Goal: Task Accomplishment & Management: Use online tool/utility

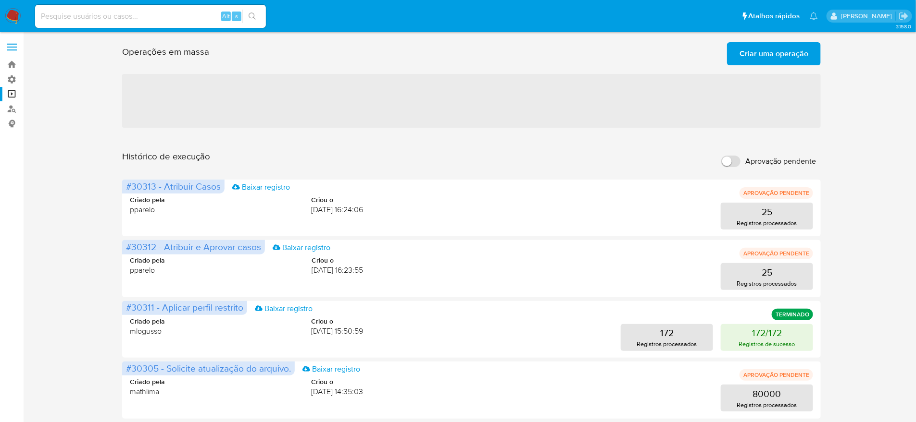
click at [734, 156] on input "Aprovação pendente" at bounding box center [730, 162] width 19 height 12
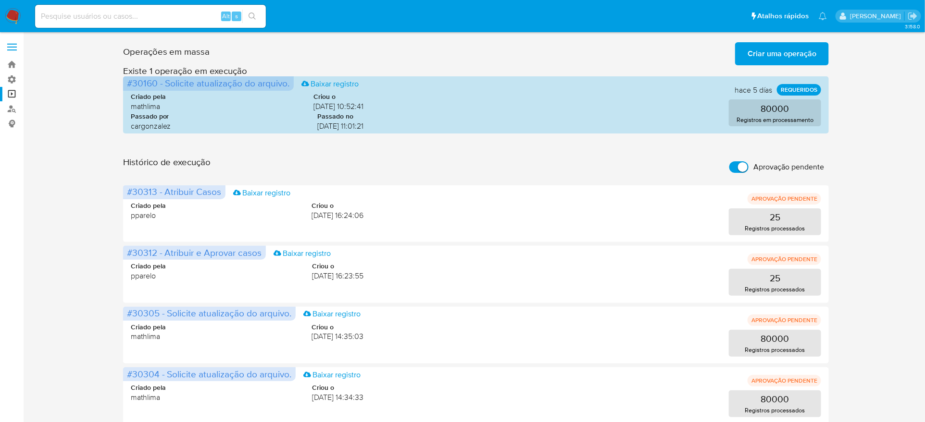
click at [744, 161] on input "Aprovação pendente" at bounding box center [738, 167] width 19 height 12
checkbox input "false"
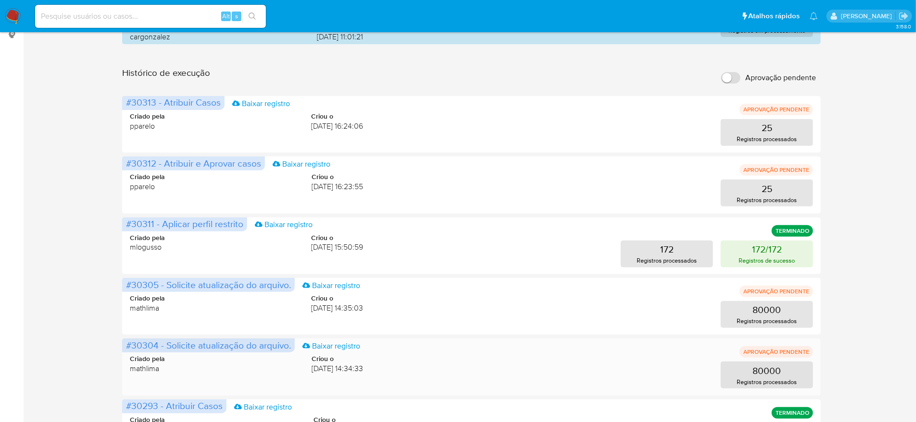
scroll to position [120, 0]
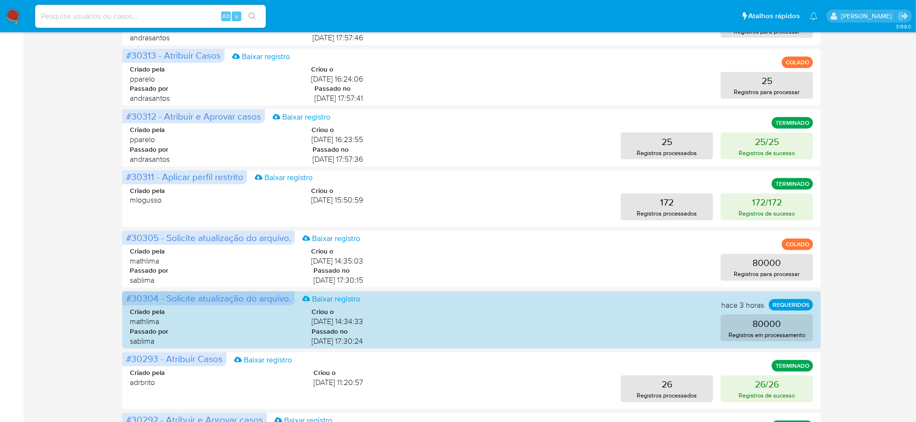
scroll to position [255, 0]
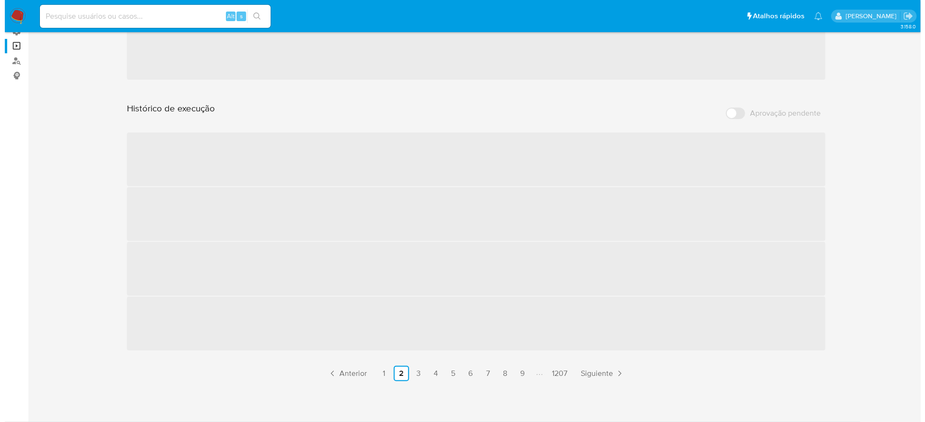
scroll to position [0, 0]
